Goal: Task Accomplishment & Management: Understand process/instructions

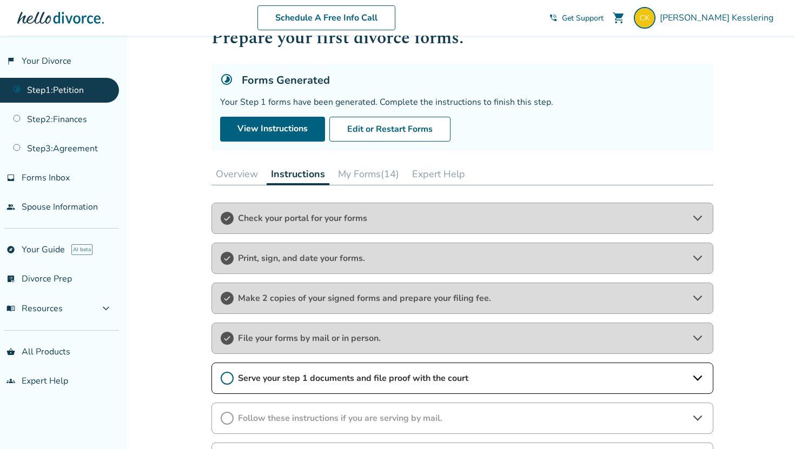
scroll to position [39, 0]
